Goal: Book appointment/travel/reservation

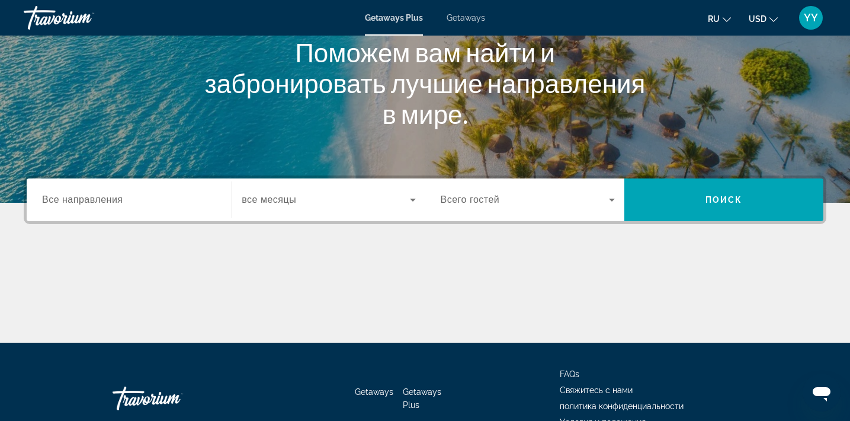
scroll to position [154, 0]
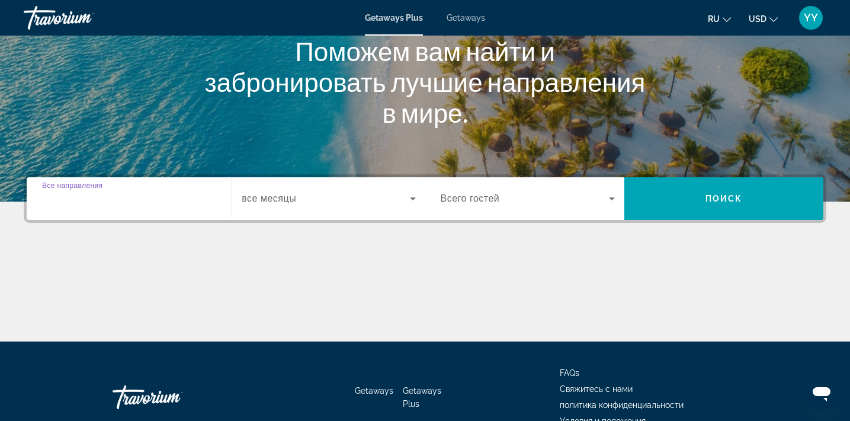
click at [179, 200] on input "Destination Все направления" at bounding box center [129, 199] width 174 height 14
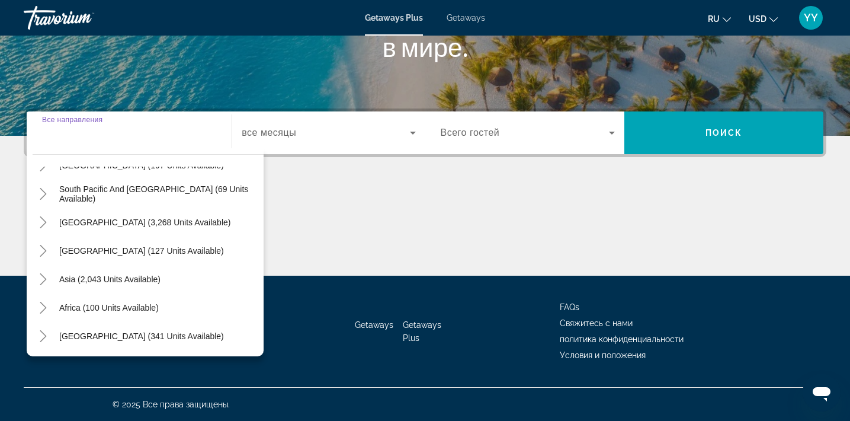
scroll to position [192, 0]
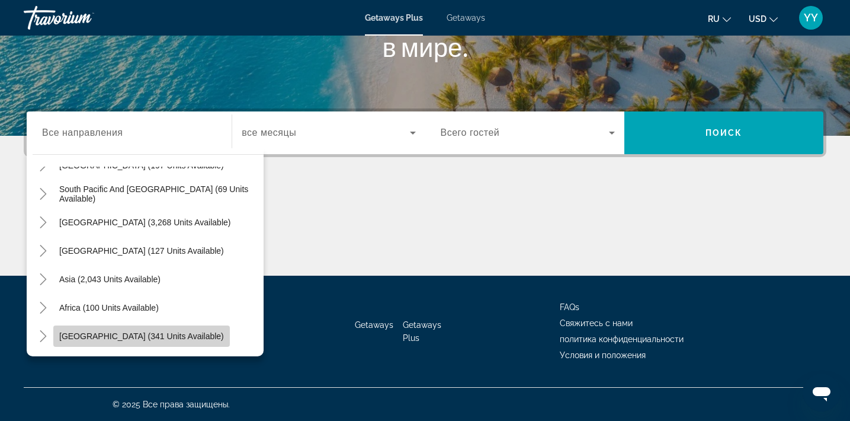
click at [162, 337] on span "[GEOGRAPHIC_DATA] (341 units available)" at bounding box center [141, 335] width 165 height 9
type input "**********"
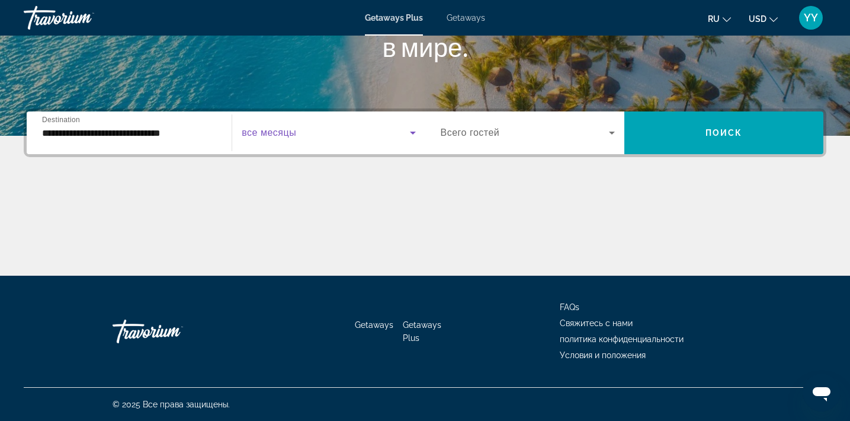
click at [414, 132] on icon "Search widget" at bounding box center [413, 133] width 14 height 14
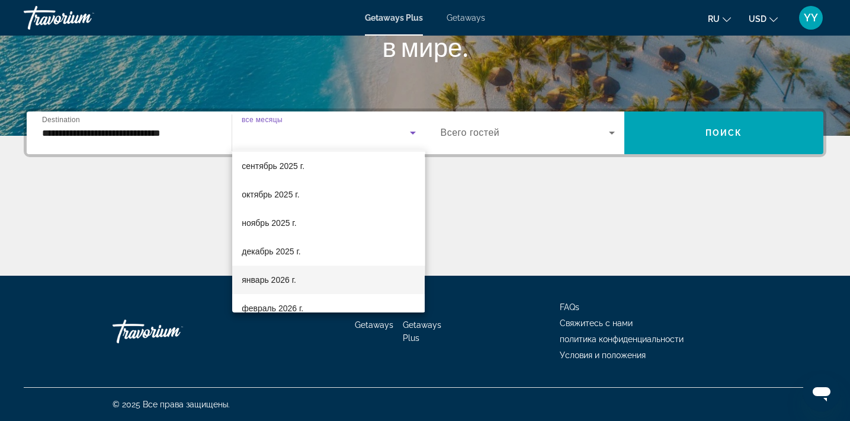
scroll to position [48, 0]
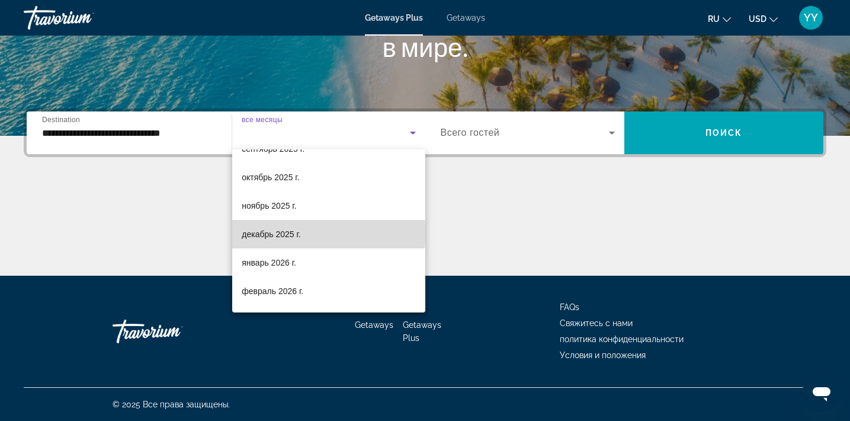
click at [316, 233] on mat-option "декабрь 2025 г." at bounding box center [328, 234] width 193 height 28
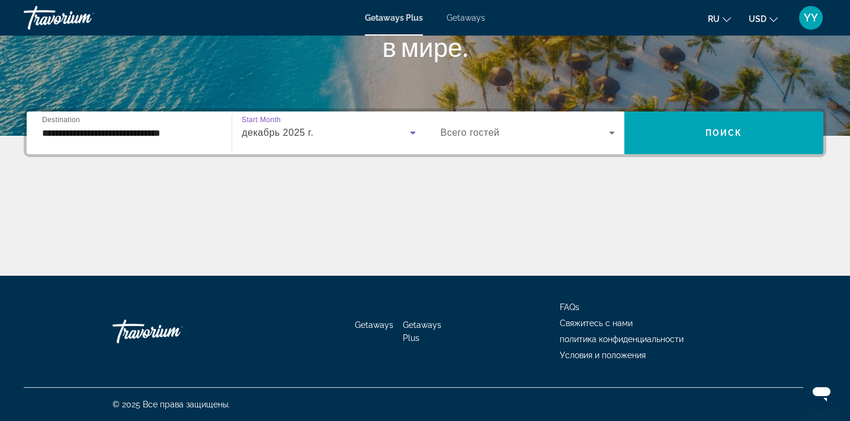
click at [613, 132] on icon "Search widget" at bounding box center [612, 133] width 6 height 3
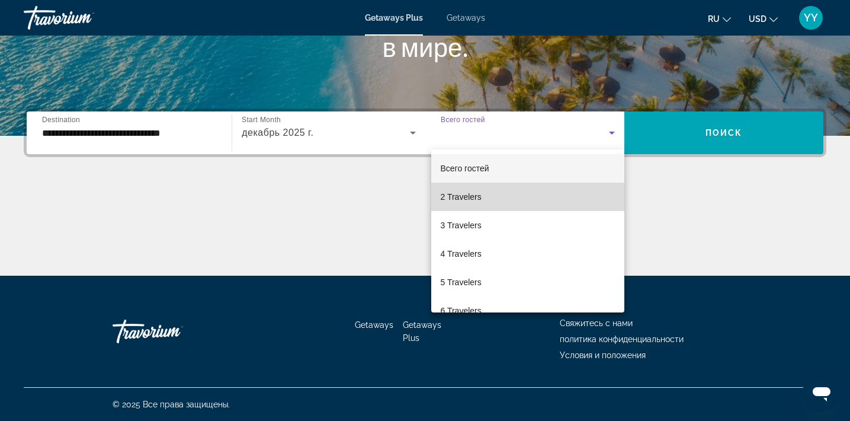
click at [579, 197] on mat-option "2 Travelers" at bounding box center [527, 197] width 193 height 28
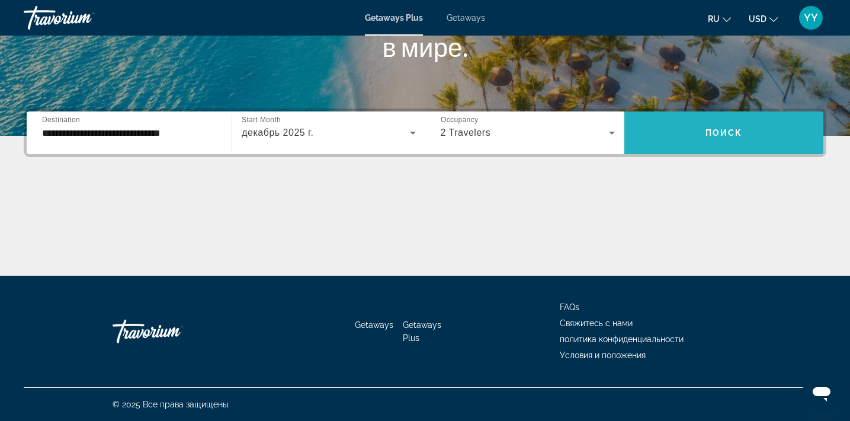
click at [689, 125] on span "Search widget" at bounding box center [724, 133] width 199 height 28
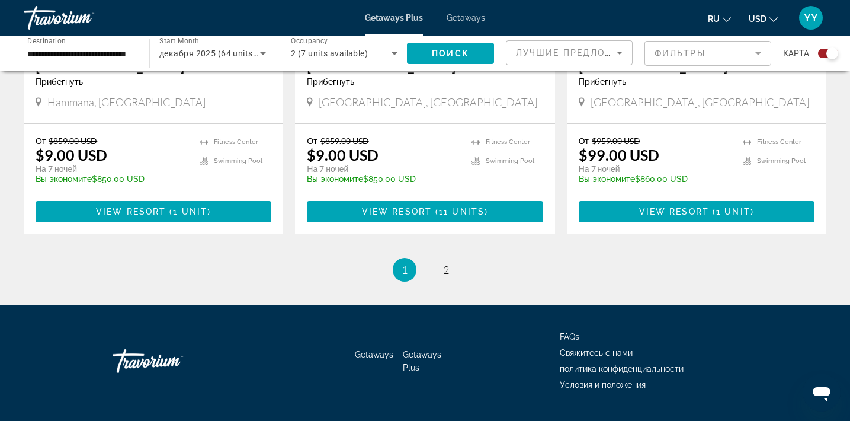
scroll to position [1864, 0]
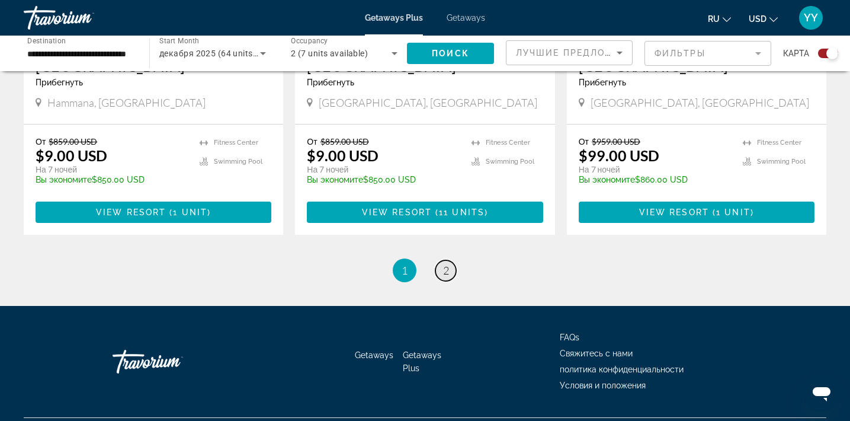
click at [447, 264] on span "2" at bounding box center [446, 270] width 6 height 13
